Goal: Task Accomplishment & Management: Use online tool/utility

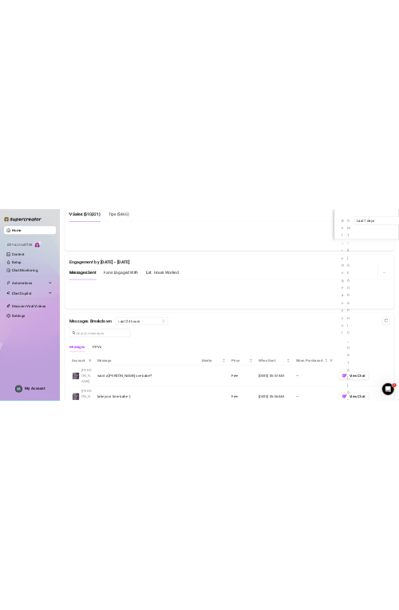
scroll to position [2815, 0]
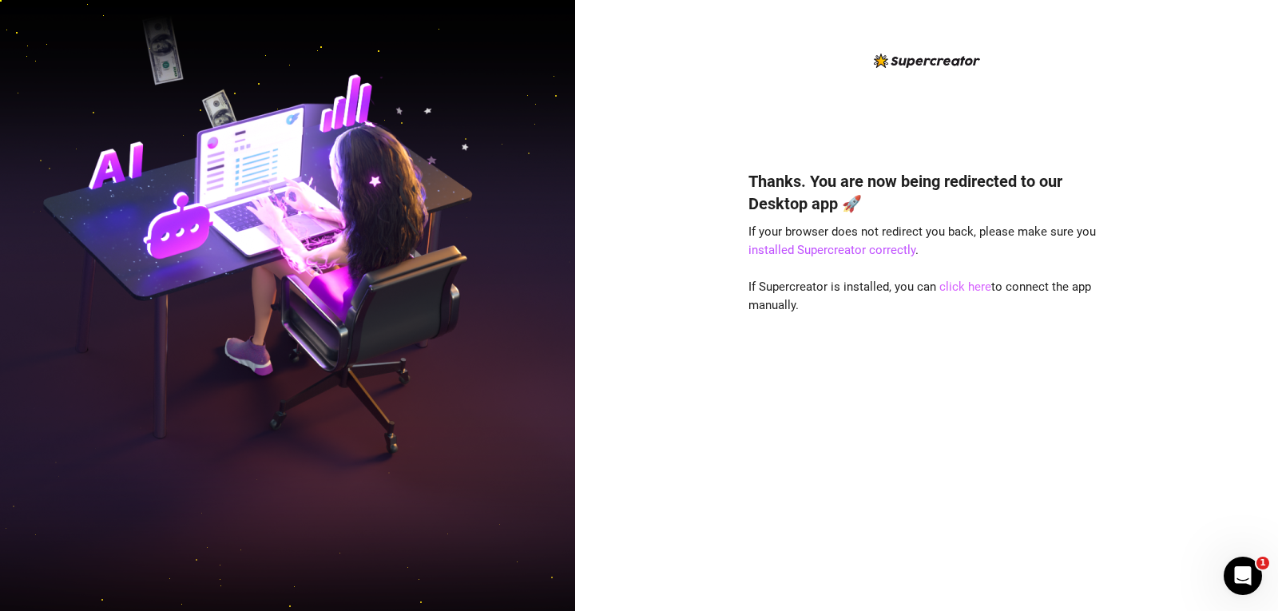
click at [399, 281] on link "click here" at bounding box center [966, 287] width 52 height 14
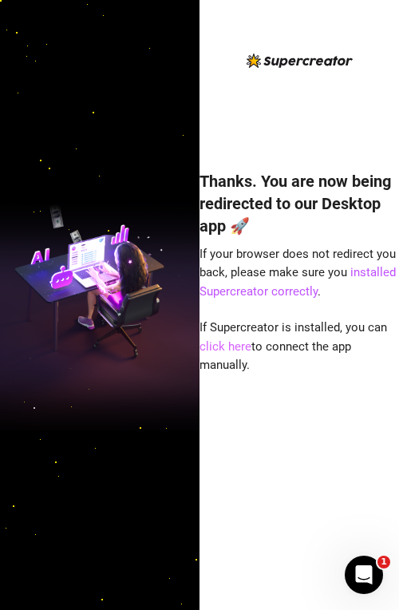
click at [233, 340] on link "click here" at bounding box center [226, 347] width 52 height 14
click at [153, 549] on div at bounding box center [100, 305] width 200 height 610
